Goal: Task Accomplishment & Management: Manage account settings

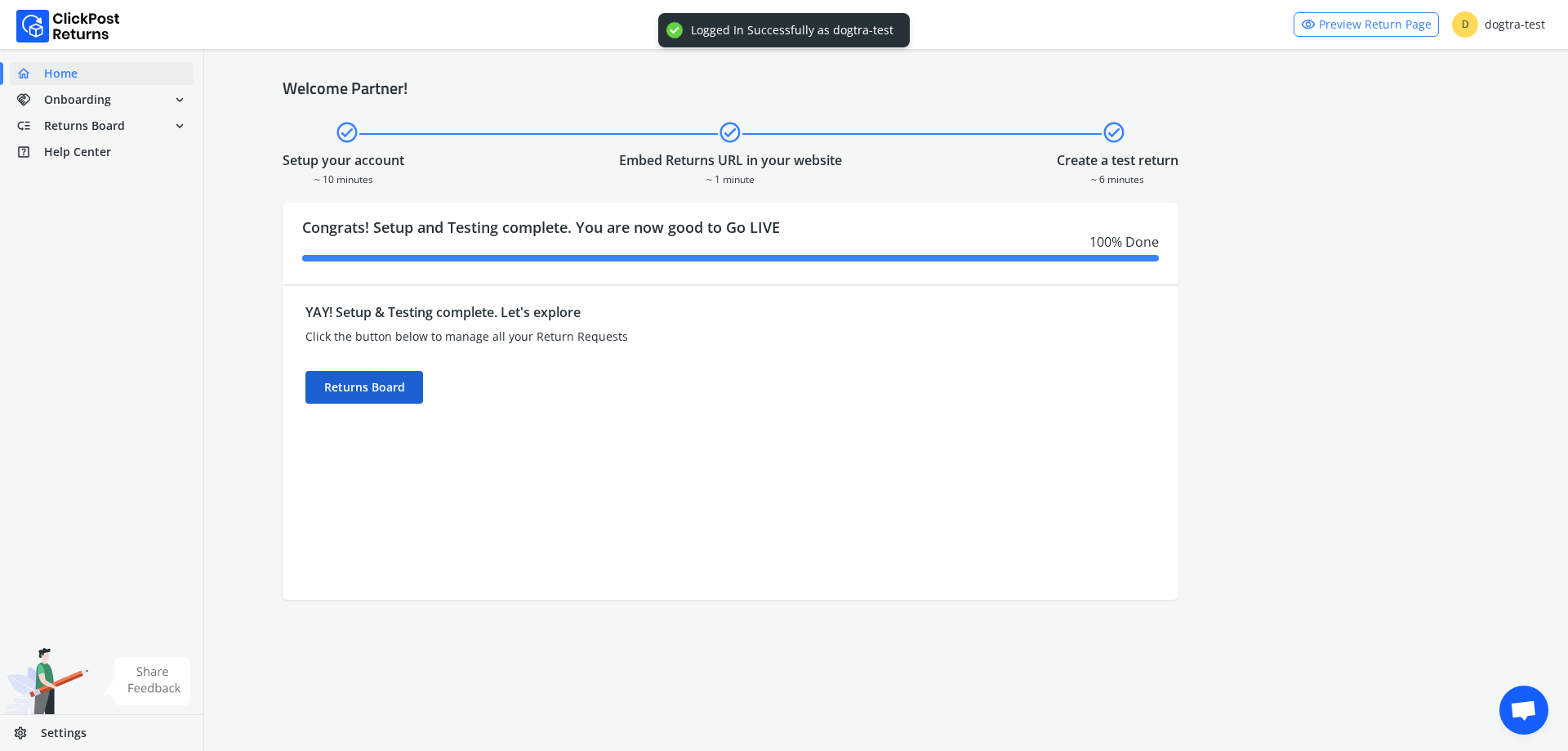
click at [348, 398] on div "Returns Board" at bounding box center [364, 386] width 118 height 32
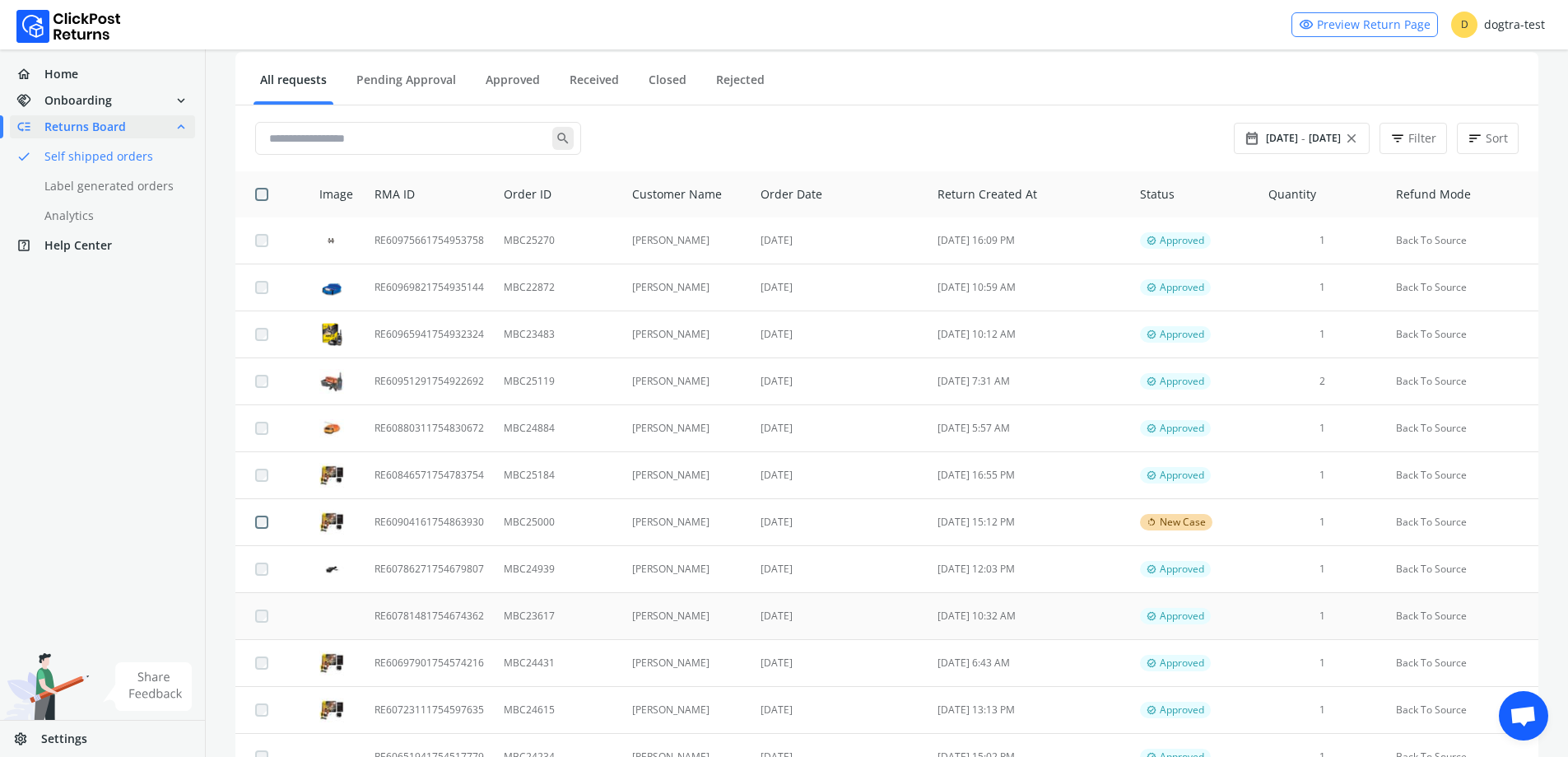
scroll to position [165, 0]
click at [657, 523] on td "[PERSON_NAME]" at bounding box center [687, 521] width 129 height 47
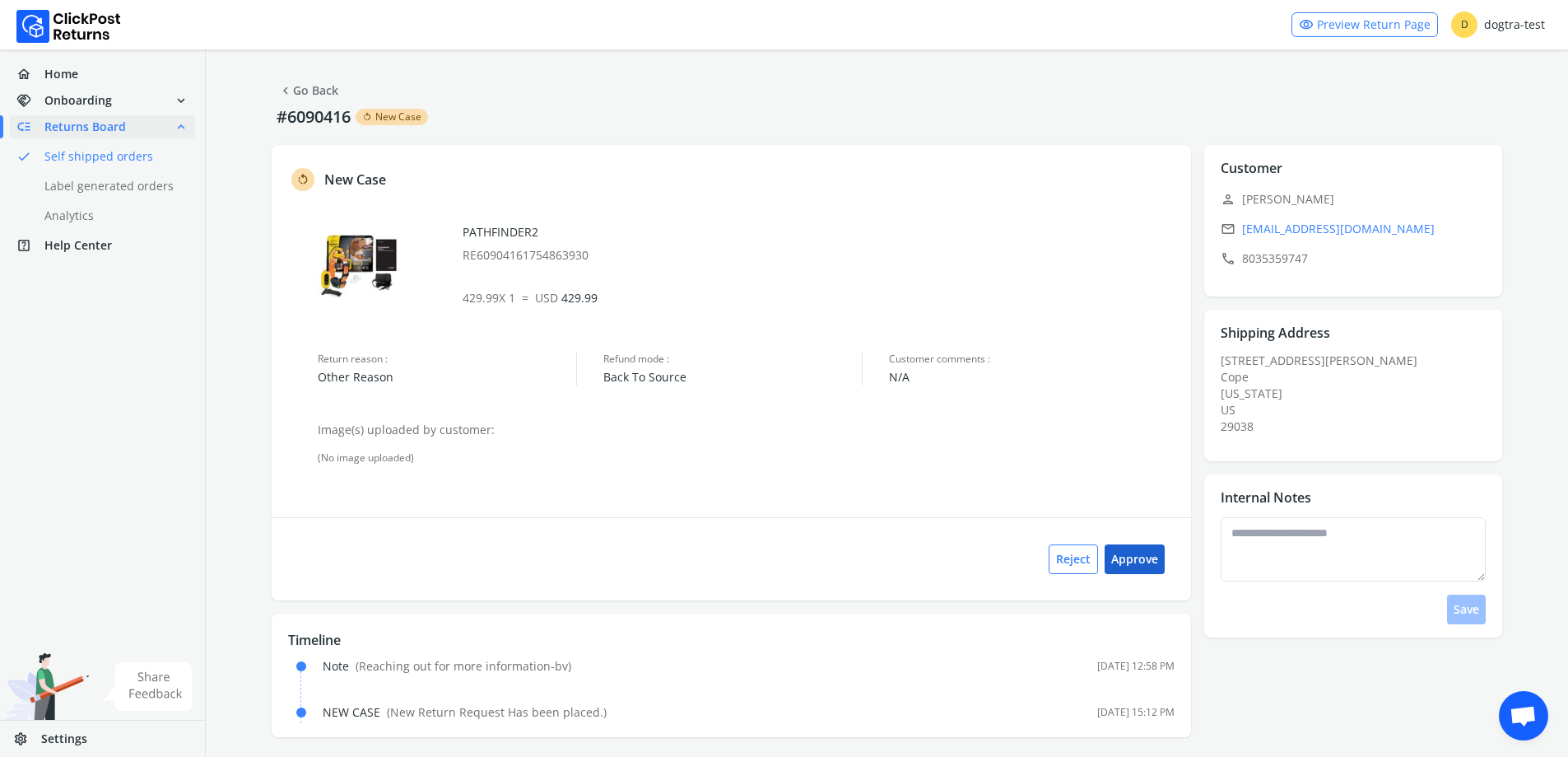
click at [1137, 567] on button "Approve" at bounding box center [1135, 559] width 60 height 29
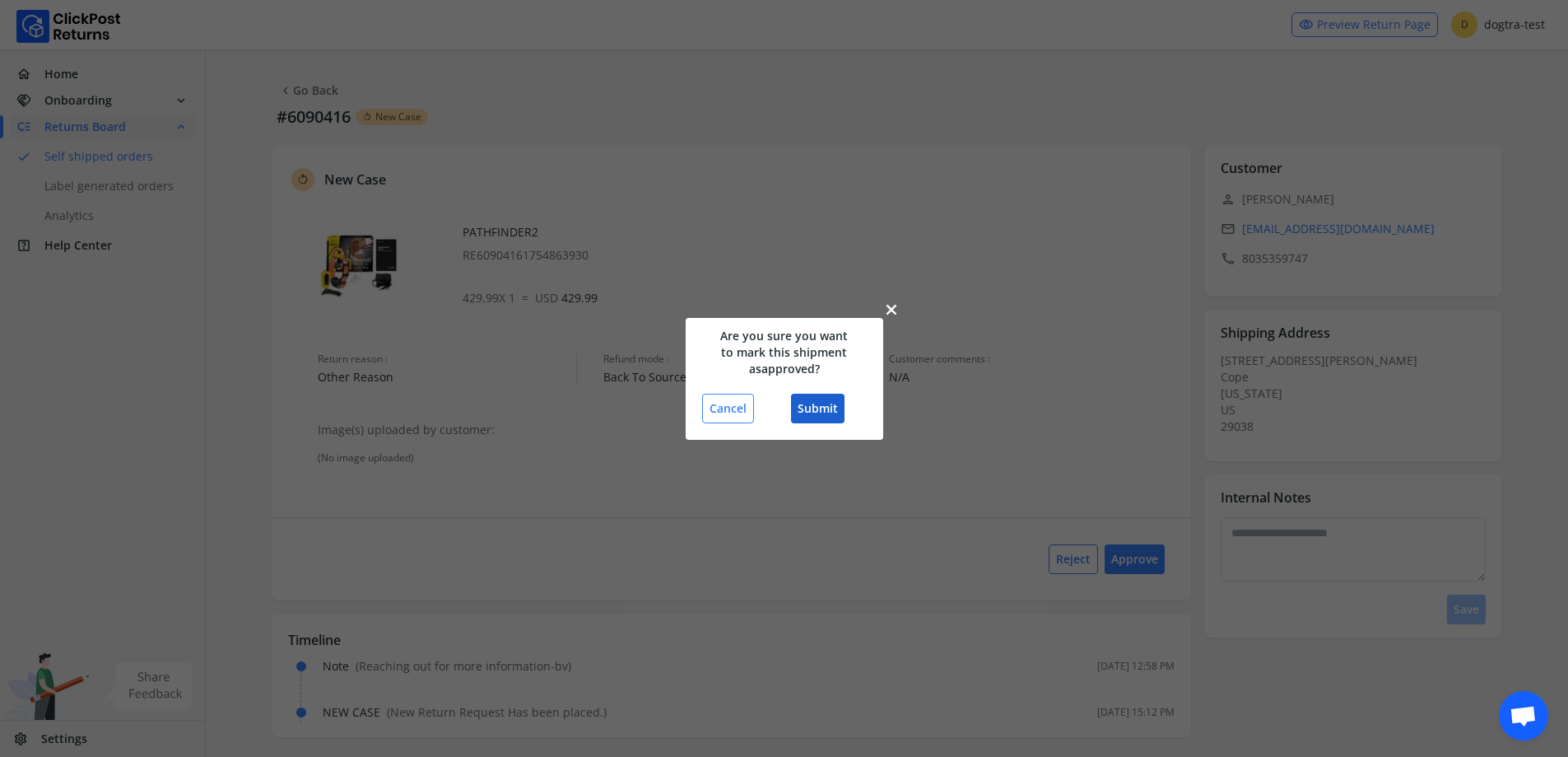
click at [836, 414] on button "Submit" at bounding box center [818, 408] width 53 height 29
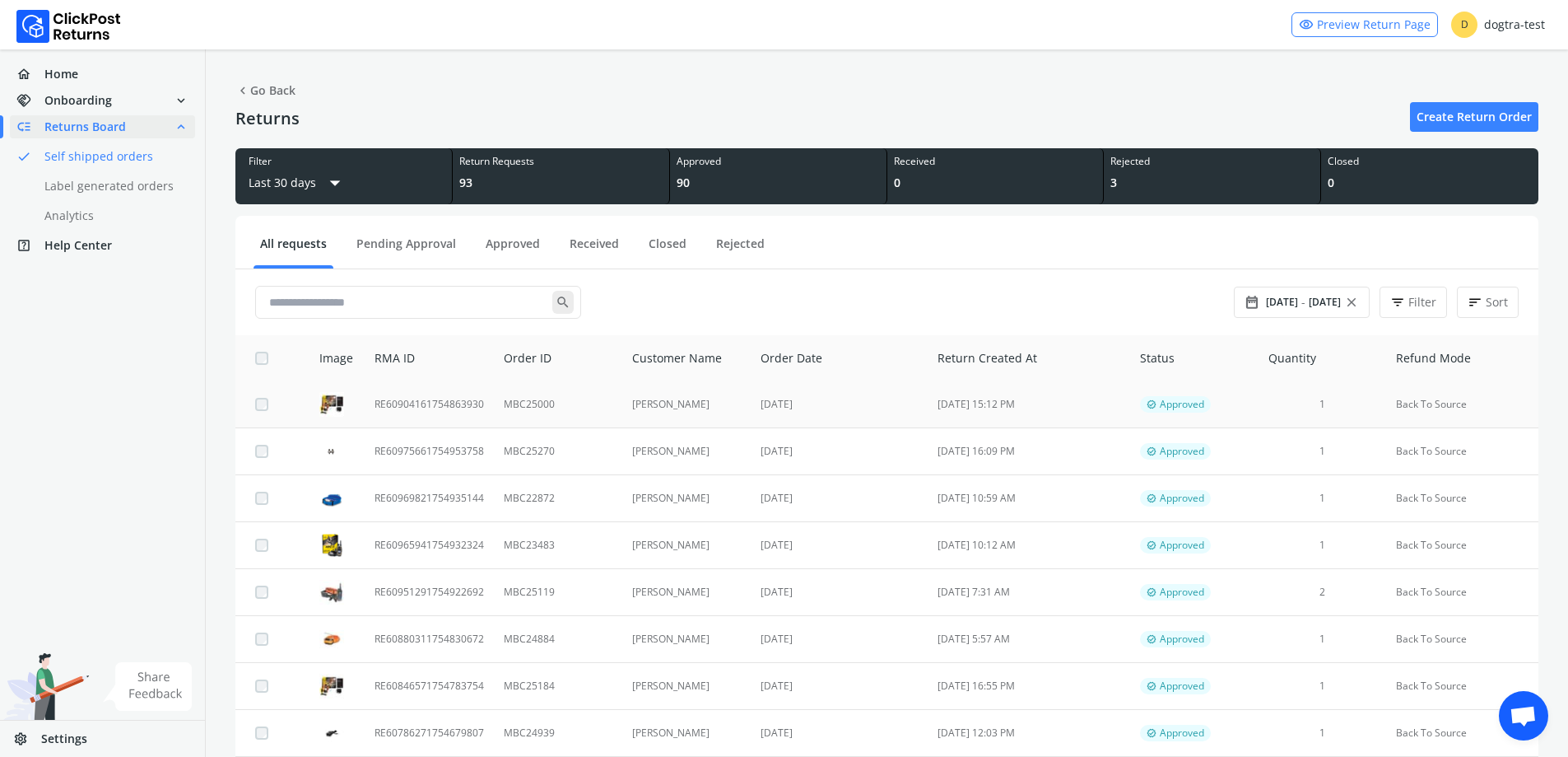
click at [695, 409] on td "[PERSON_NAME]" at bounding box center [687, 405] width 129 height 47
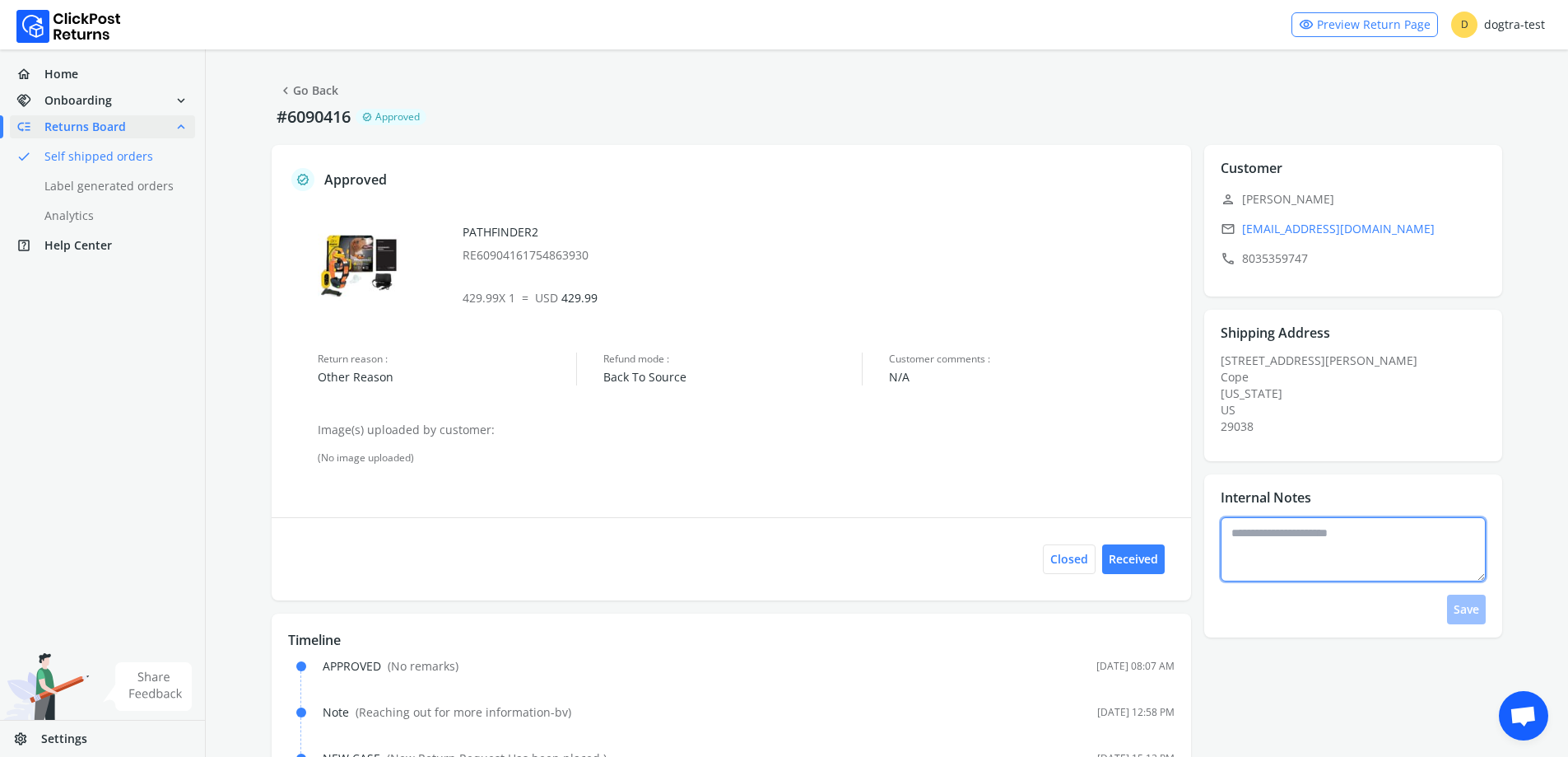
click at [1289, 559] on textarea at bounding box center [1354, 549] width 265 height 65
type textarea "*"
type textarea "**********"
click at [1448, 600] on button "Save" at bounding box center [1467, 609] width 39 height 29
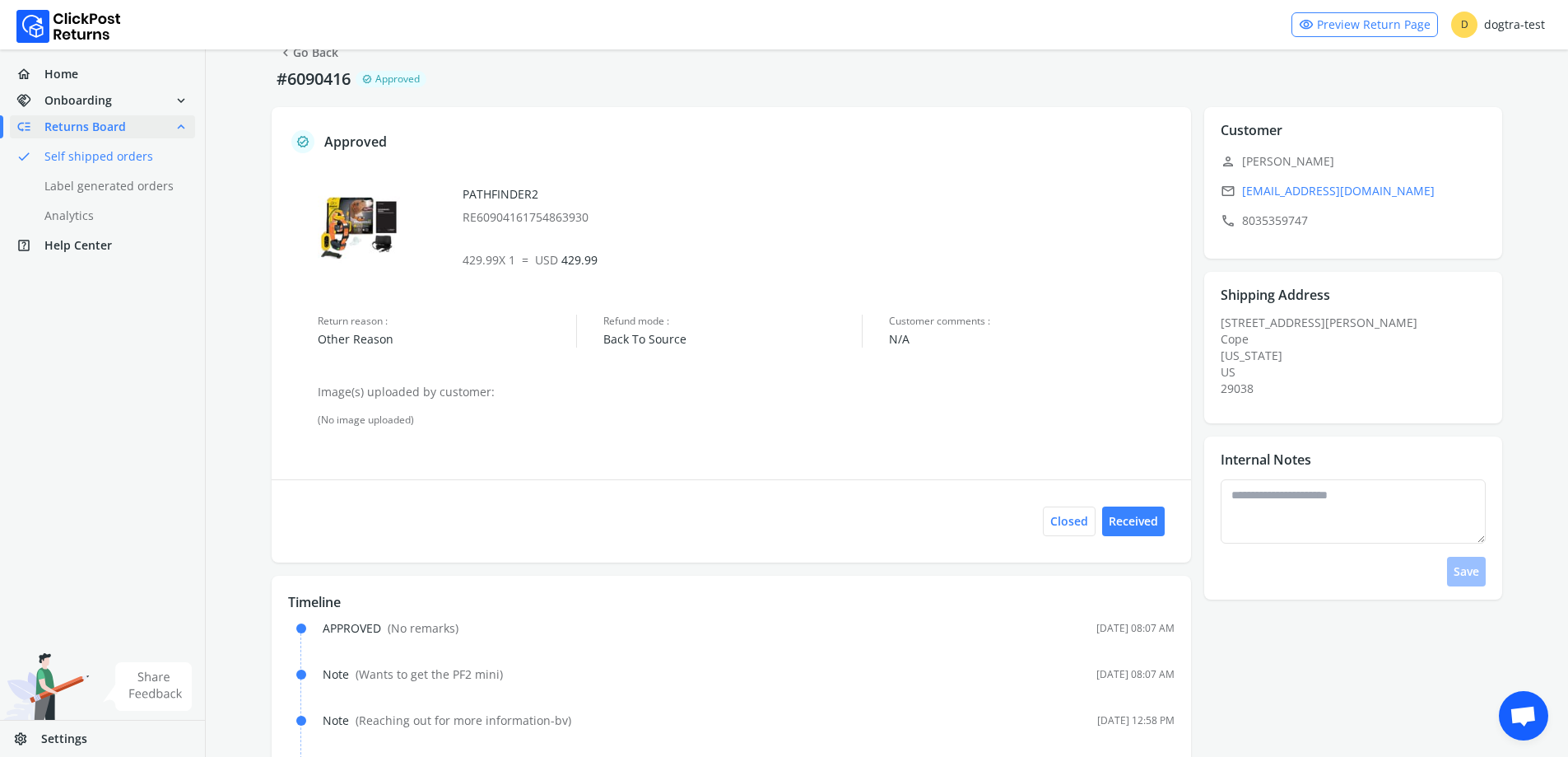
scroll to position [99, 0]
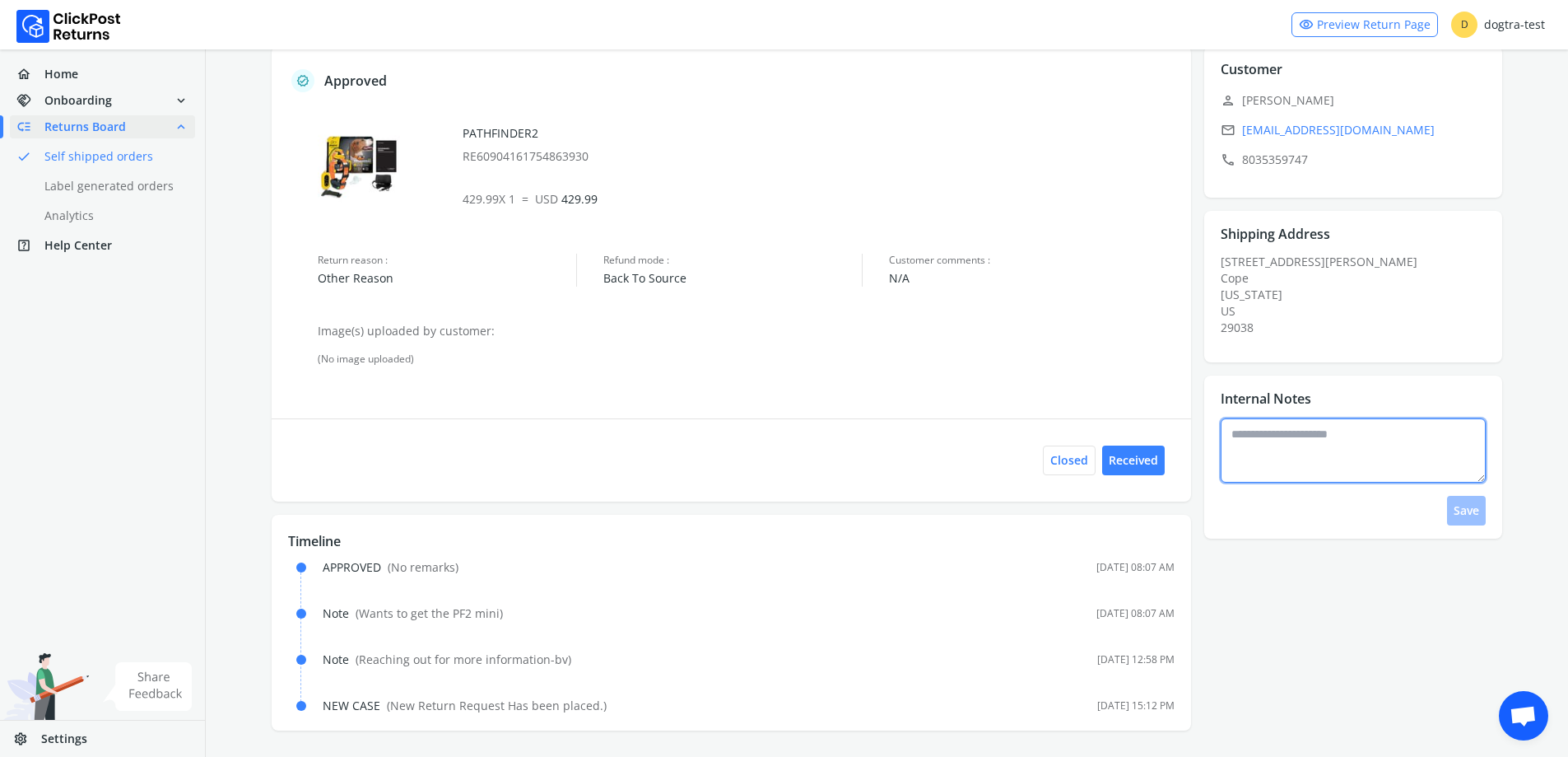
click at [1395, 460] on textarea at bounding box center [1354, 451] width 265 height 65
type textarea "**********"
click at [1457, 505] on button "Save" at bounding box center [1467, 510] width 39 height 29
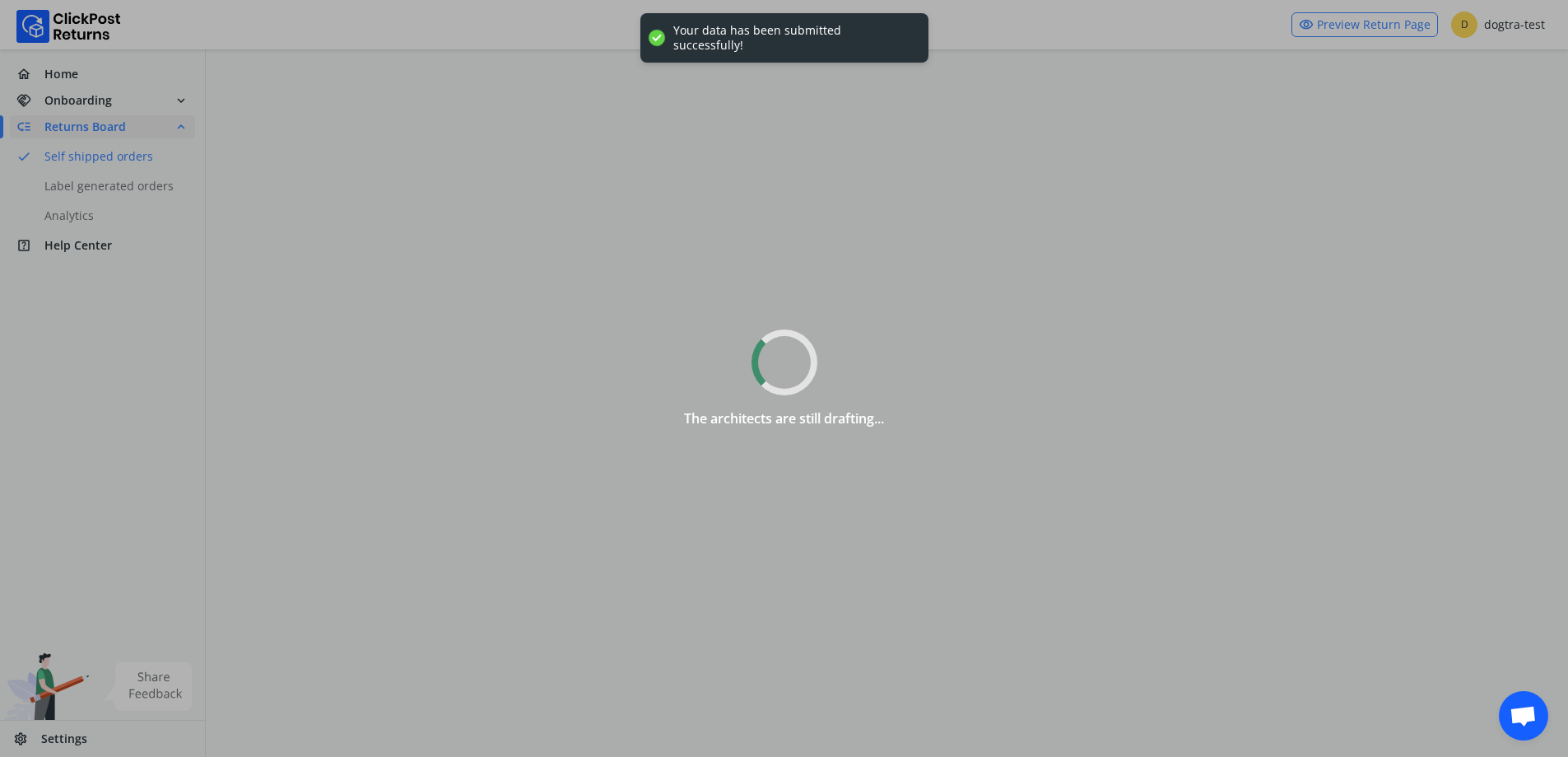
scroll to position [0, 0]
